Goal: Information Seeking & Learning: Check status

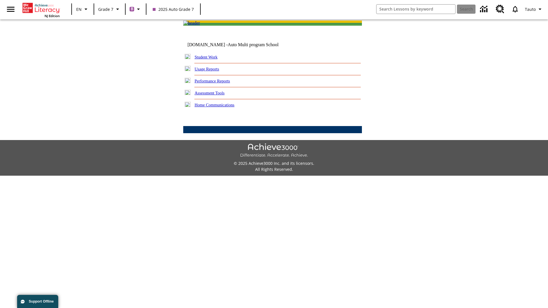
click at [218, 83] on link "Performance Reports" at bounding box center [212, 81] width 35 height 5
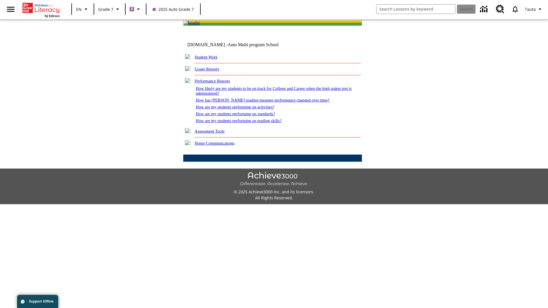
click at [245, 123] on link "How are my students performing on reading skills?" at bounding box center [239, 120] width 86 height 5
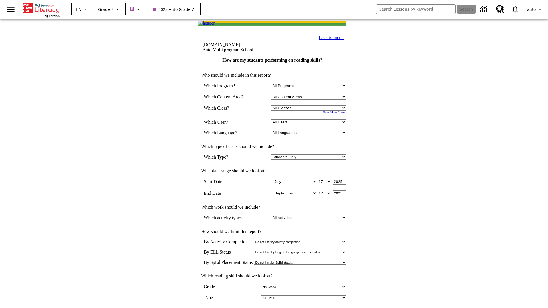
select select "2"
click at [273, 308] on input "View Report" at bounding box center [272, 314] width 27 height 6
select select "2348140"
